Goal: Task Accomplishment & Management: Manage account settings

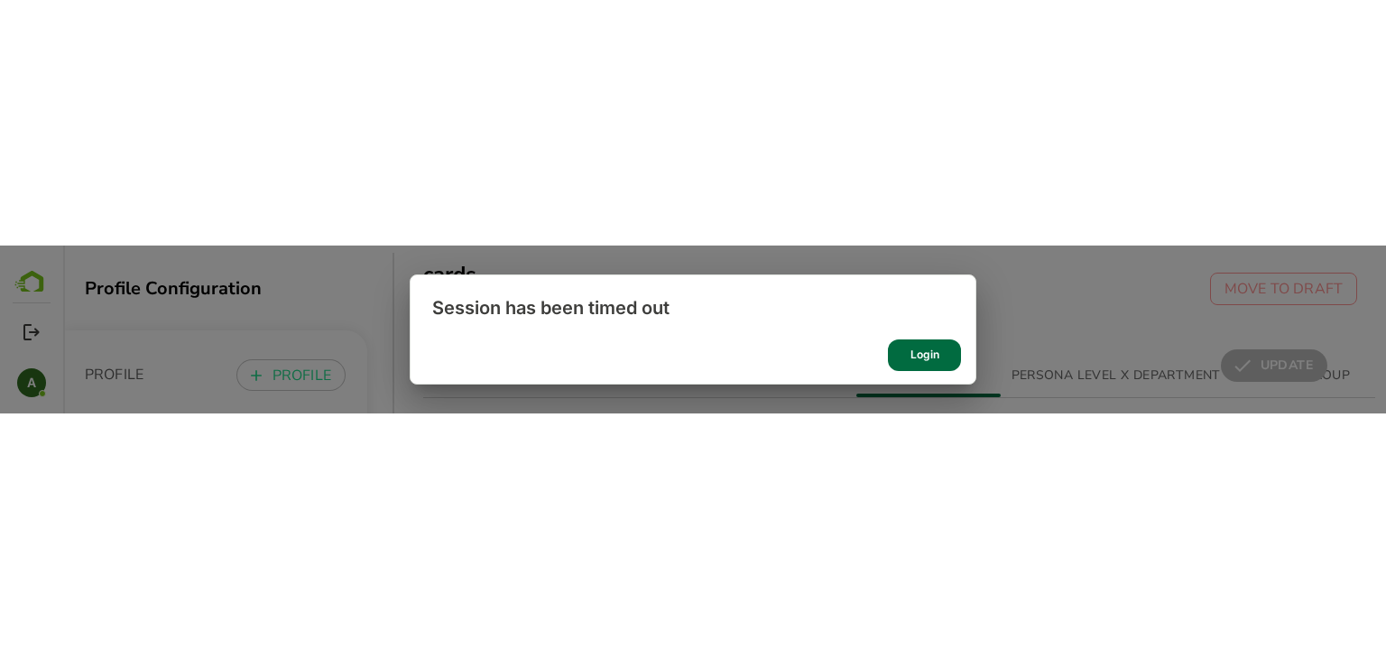
scroll to position [574, 0]
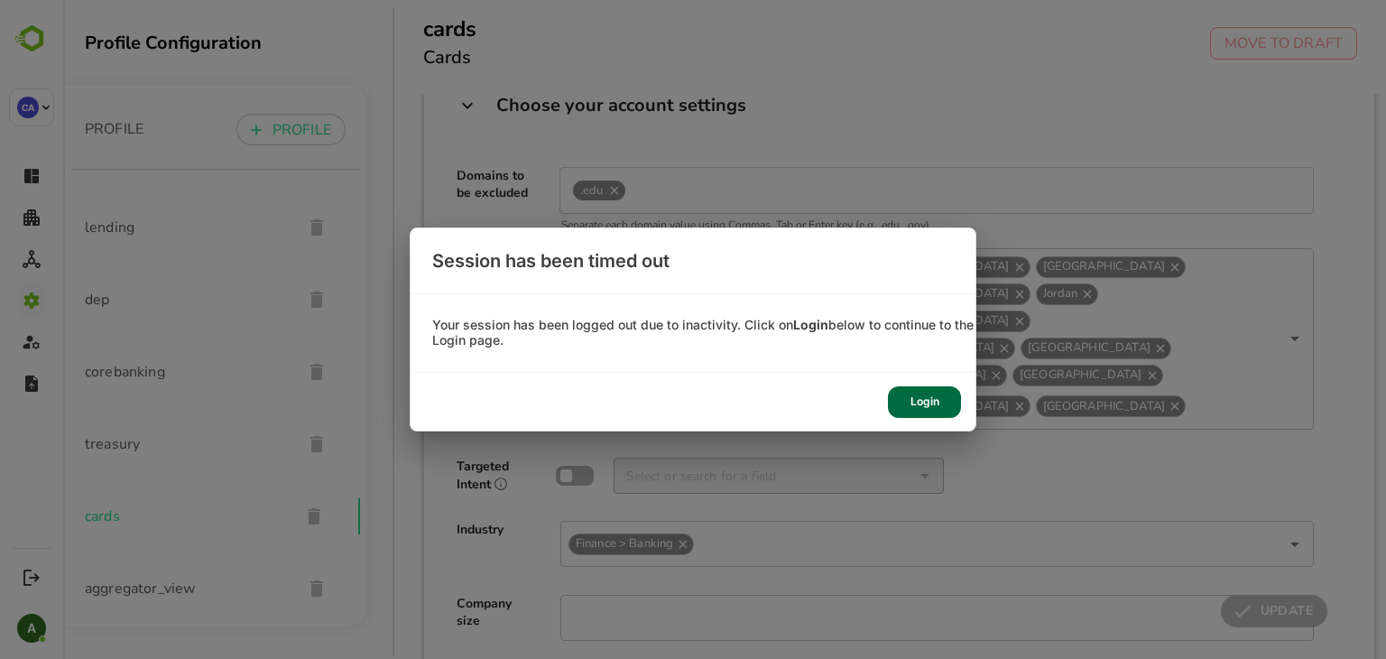
click at [922, 167] on div "Login" at bounding box center [924, 402] width 73 height 32
